Goal: Information Seeking & Learning: Learn about a topic

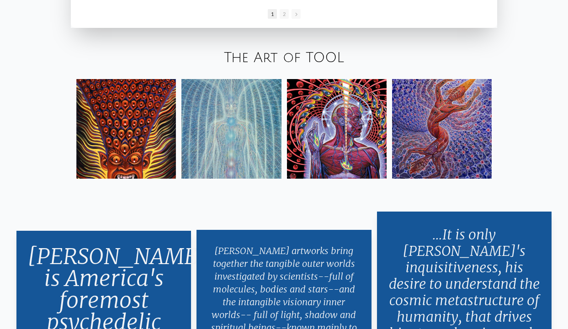
scroll to position [1489, 0]
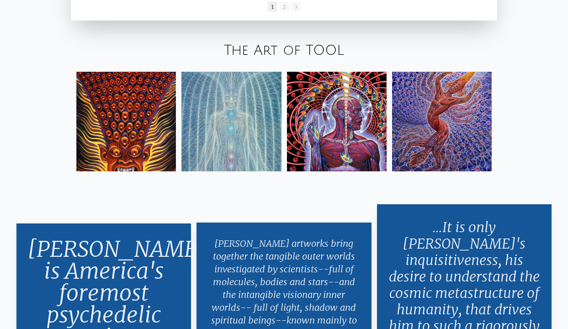
click at [345, 117] on img at bounding box center [337, 122] width 100 height 100
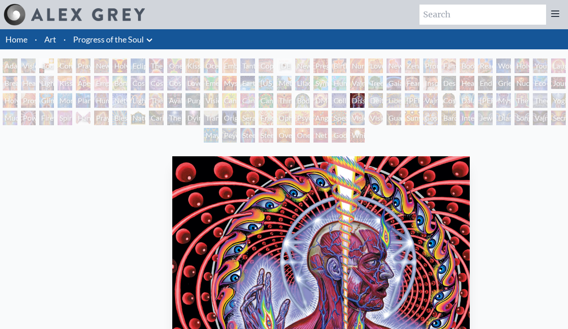
click at [354, 155] on div "Dissectional Art for Tool's Lateralus CD 2001, ink on paper & acrylic on acetat…" at bounding box center [321, 309] width 304 height 312
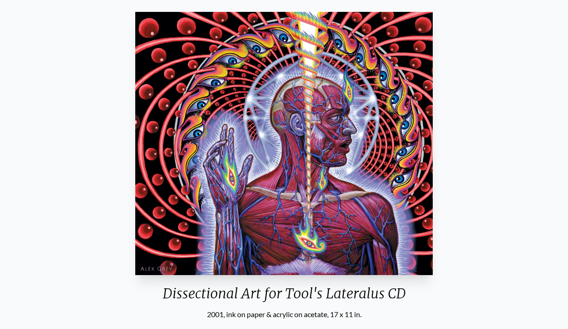
scroll to position [140, 0]
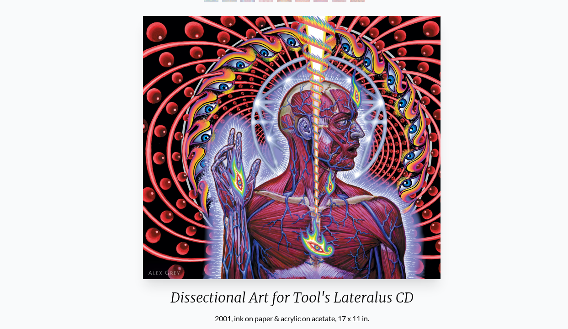
click at [305, 171] on img "82 / 133" at bounding box center [291, 147] width 297 height 263
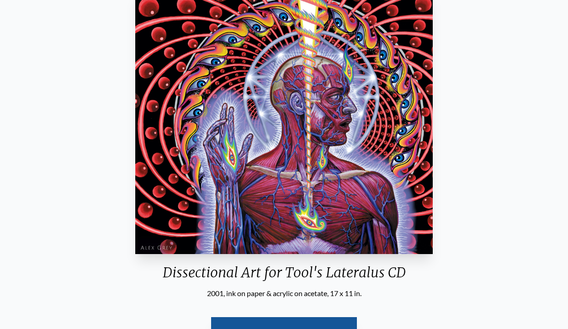
scroll to position [0, 0]
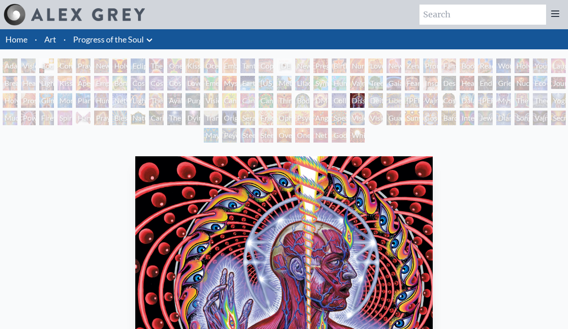
click at [328, 98] on div "DMT - The Spirit Molecule" at bounding box center [320, 100] width 15 height 15
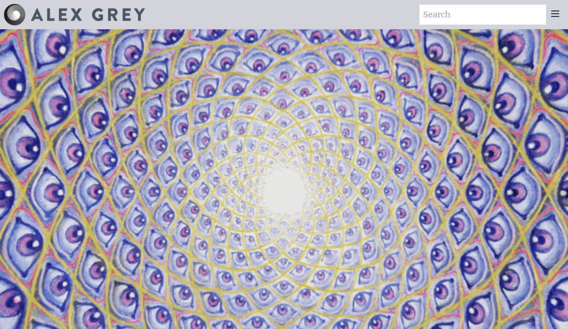
click at [555, 11] on icon at bounding box center [555, 13] width 7 height 5
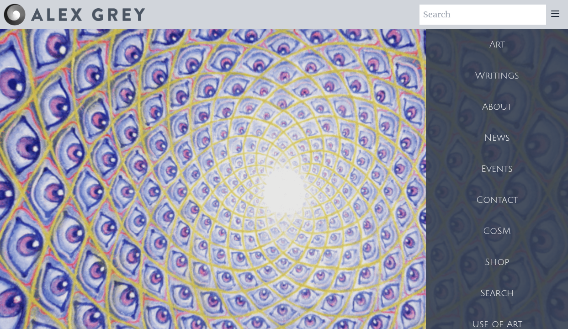
click at [496, 106] on div "About" at bounding box center [497, 106] width 142 height 31
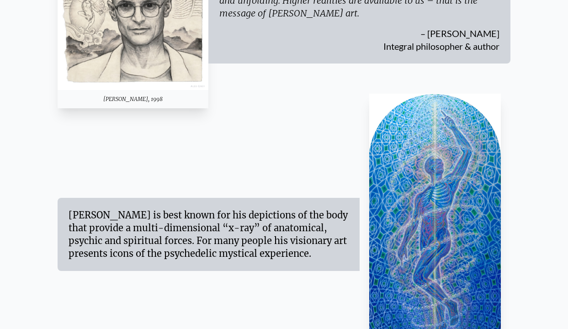
scroll to position [412, 0]
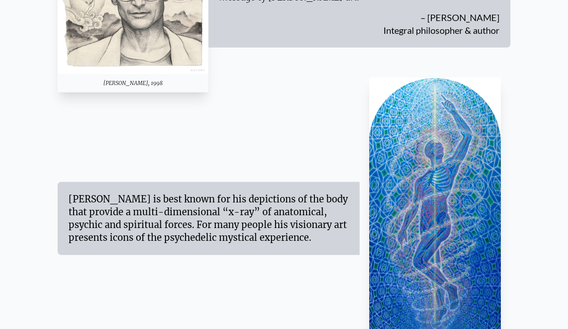
drag, startPoint x: 63, startPoint y: 188, endPoint x: 322, endPoint y: 244, distance: 264.9
click at [322, 244] on div "Alex Grey is best known for his depictions of the body that provide a multi-dim…" at bounding box center [209, 218] width 302 height 73
copy div "Alex Grey is best known for his depictions of the body that provide a multi-dim…"
